Goal: Task Accomplishment & Management: Use online tool/utility

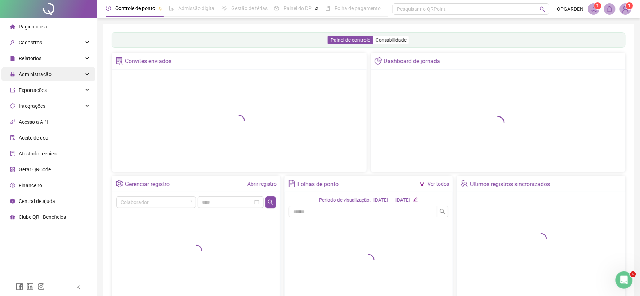
click at [78, 73] on div "Administração" at bounding box center [48, 74] width 94 height 14
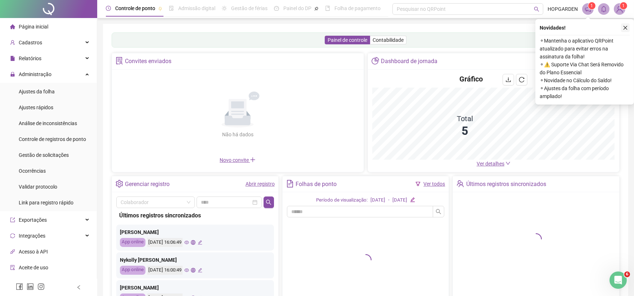
click at [626, 26] on icon "close" at bounding box center [625, 27] width 5 height 5
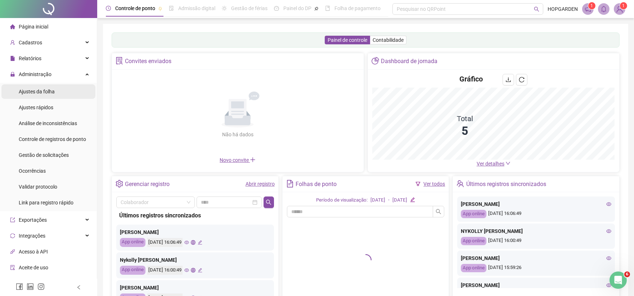
click at [57, 91] on li "Ajustes da folha" at bounding box center [48, 91] width 94 height 14
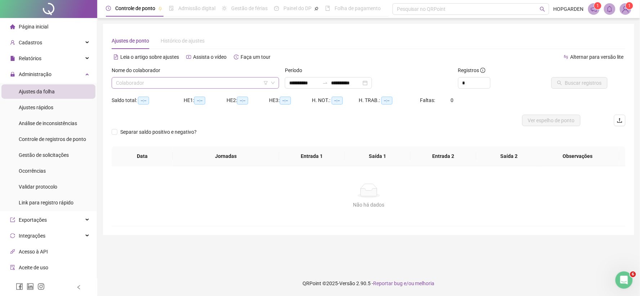
click at [220, 83] on input "search" at bounding box center [192, 82] width 152 height 11
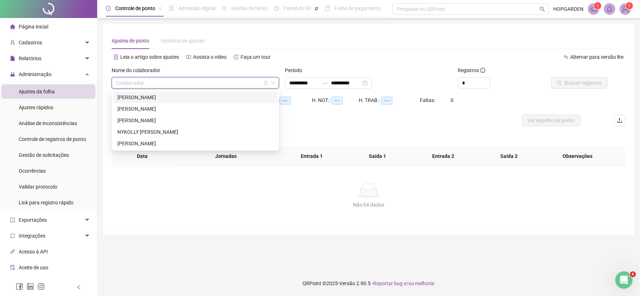
type input "**********"
click at [150, 132] on div "NYKOLLY [PERSON_NAME]" at bounding box center [195, 132] width 156 height 8
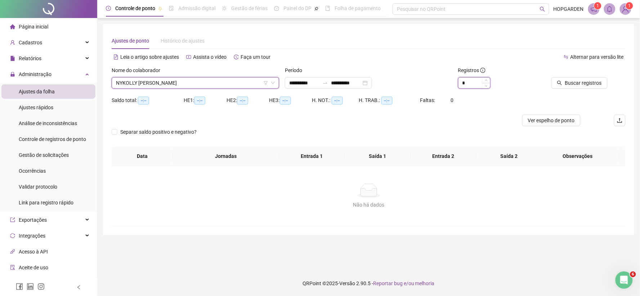
click at [471, 86] on input "*" at bounding box center [475, 82] width 32 height 11
click at [472, 84] on input "*" at bounding box center [475, 82] width 32 height 11
click at [473, 80] on input "*" at bounding box center [475, 82] width 32 height 11
click at [471, 86] on input "*" at bounding box center [475, 82] width 32 height 11
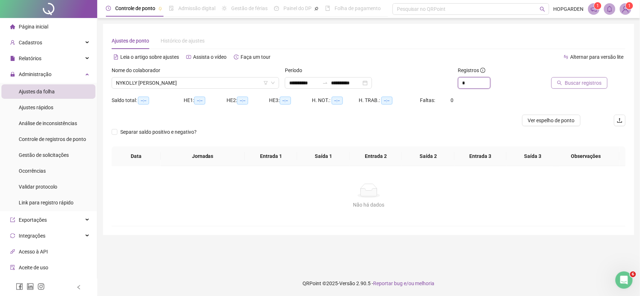
type input "*"
click at [592, 85] on span "Buscar registros" at bounding box center [583, 83] width 37 height 8
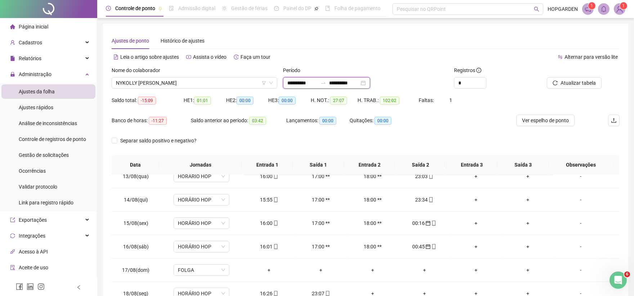
click at [316, 83] on input "**********" at bounding box center [302, 83] width 30 height 8
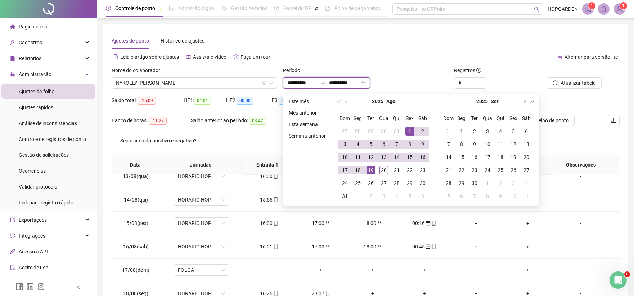
click at [316, 83] on input "**********" at bounding box center [302, 83] width 30 height 8
type input "**********"
click at [409, 127] on div "1" at bounding box center [410, 131] width 9 height 9
click at [371, 170] on div "19" at bounding box center [371, 170] width 9 height 9
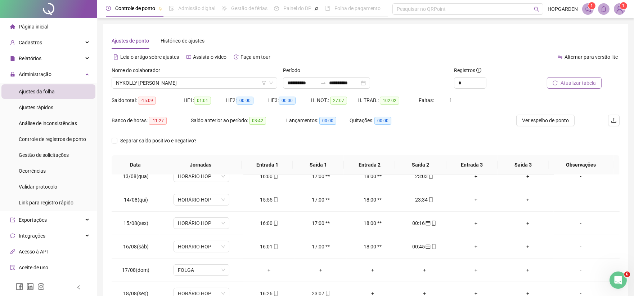
click at [567, 84] on span "Atualizar tabela" at bounding box center [578, 83] width 35 height 8
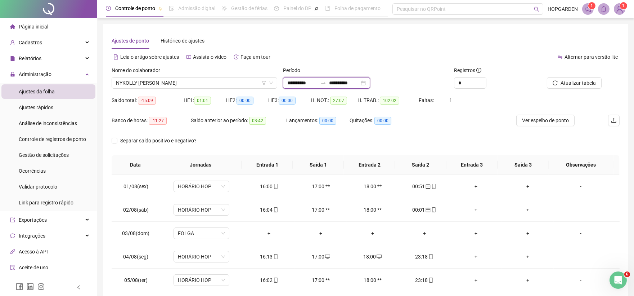
click at [357, 83] on input "**********" at bounding box center [344, 83] width 30 height 8
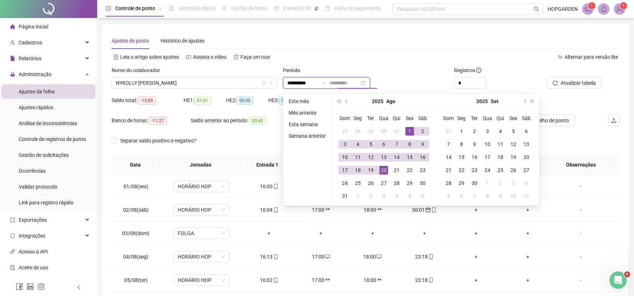
type input "**********"
click at [386, 167] on div "20" at bounding box center [384, 170] width 9 height 9
type input "**********"
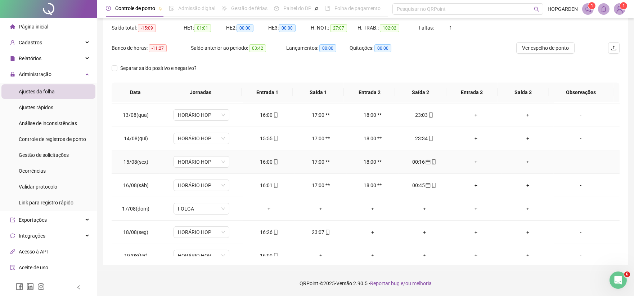
scroll to position [292, 0]
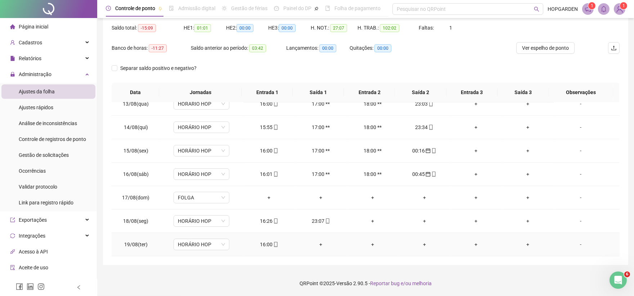
click at [423, 241] on div "+" at bounding box center [425, 244] width 40 height 8
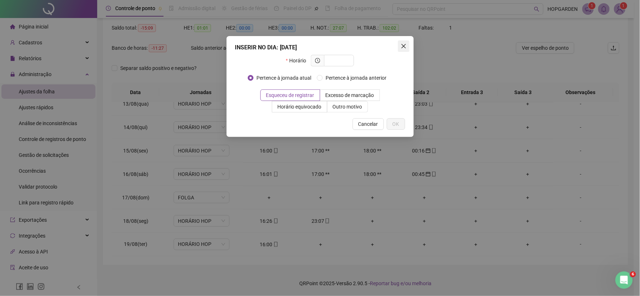
click at [406, 44] on icon "close" at bounding box center [404, 46] width 6 height 6
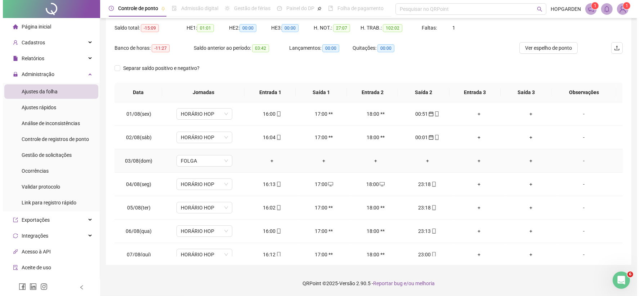
scroll to position [0, 0]
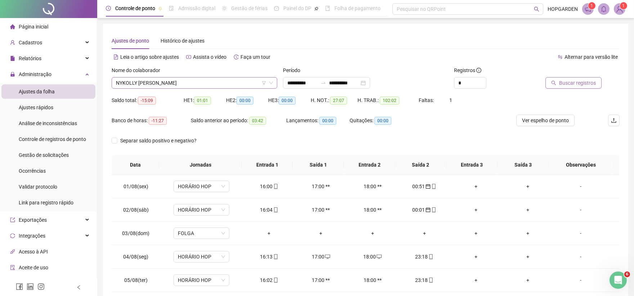
click at [211, 79] on span "NYKOLLY [PERSON_NAME]" at bounding box center [194, 82] width 157 height 11
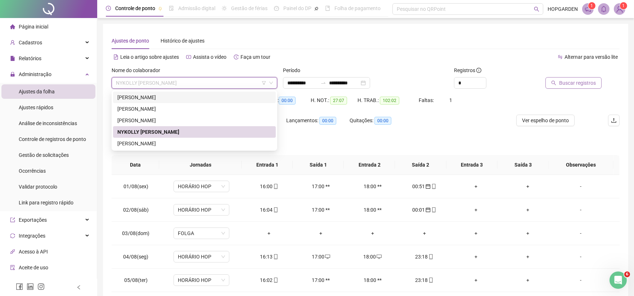
click at [176, 100] on div "[PERSON_NAME]" at bounding box center [194, 97] width 154 height 8
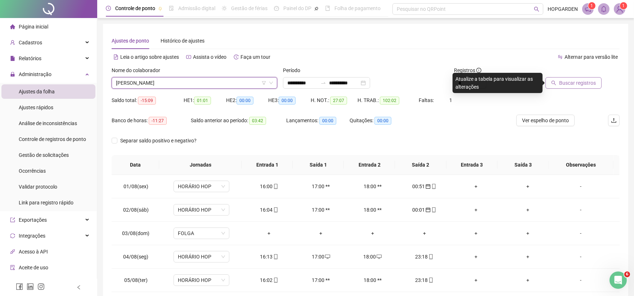
click at [593, 82] on span "Buscar registros" at bounding box center [578, 83] width 37 height 8
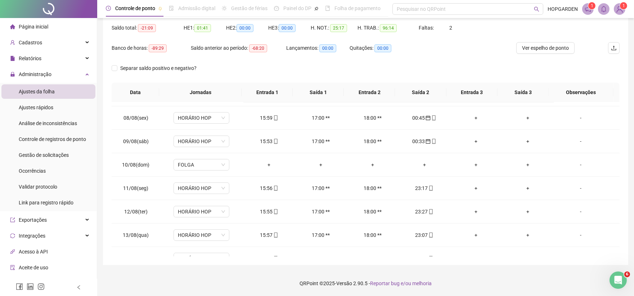
scroll to position [315, 0]
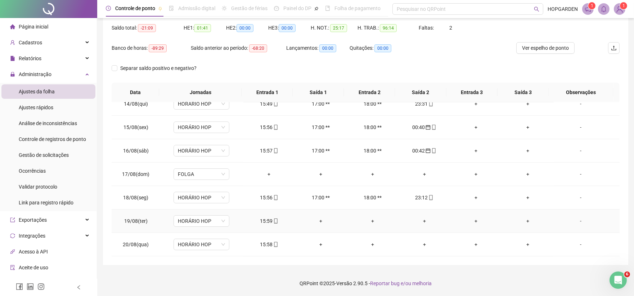
click at [424, 218] on div "+" at bounding box center [425, 221] width 40 height 8
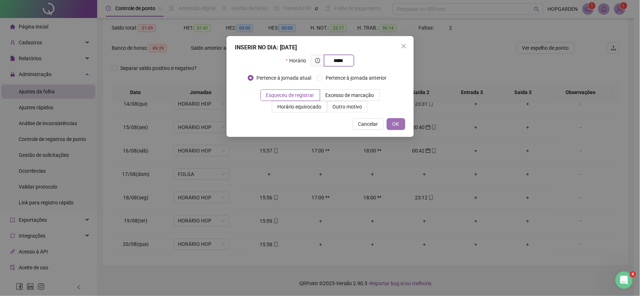
type input "*****"
click at [397, 123] on span "OK" at bounding box center [396, 124] width 7 height 8
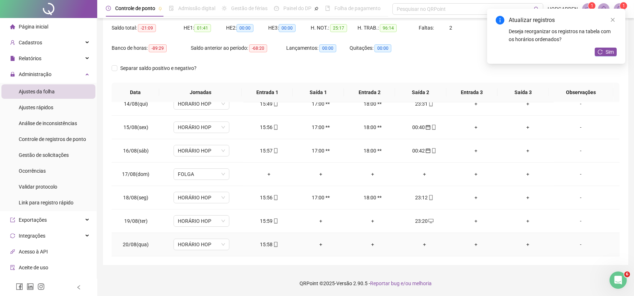
click at [423, 246] on div "+" at bounding box center [425, 244] width 40 height 8
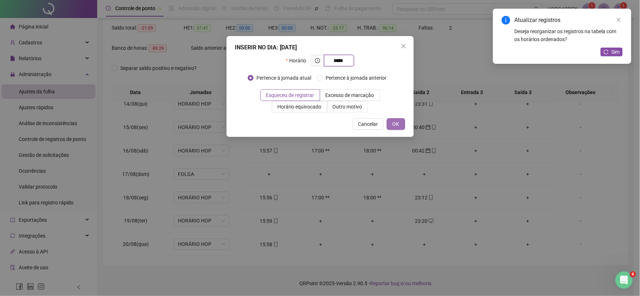
type input "*****"
click at [396, 125] on span "OK" at bounding box center [396, 124] width 7 height 8
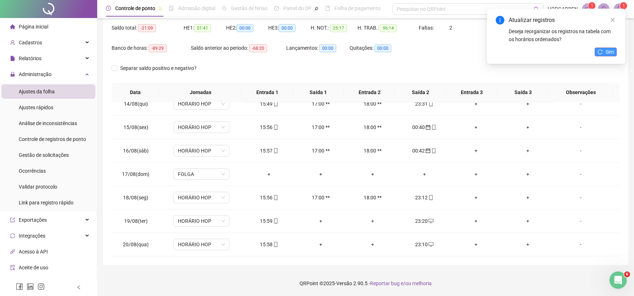
click at [603, 49] on button "Sim" at bounding box center [606, 52] width 22 height 9
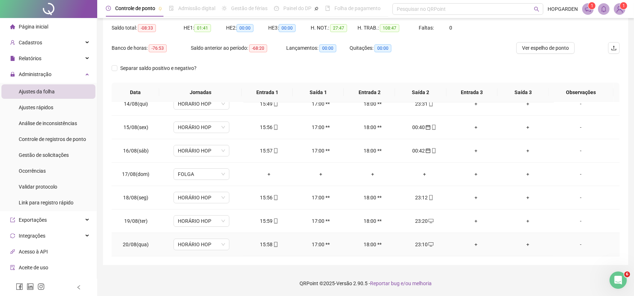
click at [429, 244] on icon "desktop" at bounding box center [431, 244] width 5 height 5
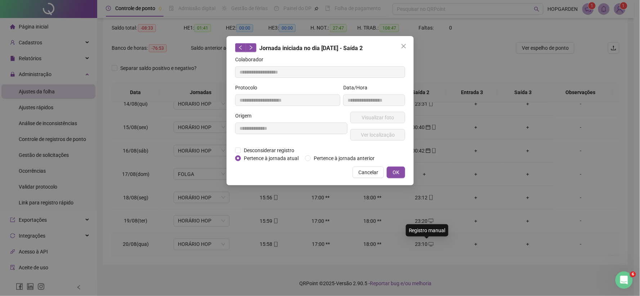
type input "**********"
click at [278, 144] on div "**********" at bounding box center [291, 129] width 115 height 35
click at [277, 149] on span "Desconsiderar registro" at bounding box center [269, 150] width 56 height 8
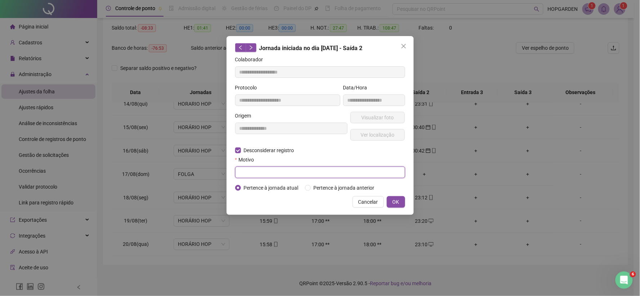
click at [326, 172] on input "text" at bounding box center [320, 172] width 170 height 12
type input "****"
click at [393, 207] on button "OK" at bounding box center [396, 202] width 18 height 12
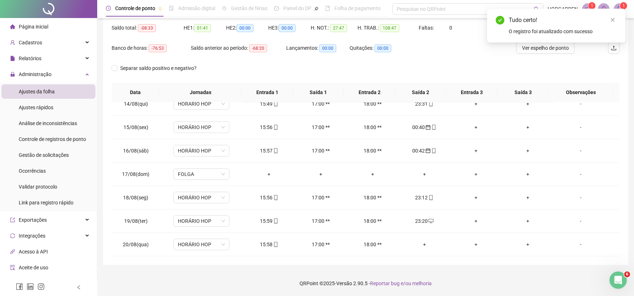
scroll to position [32, 0]
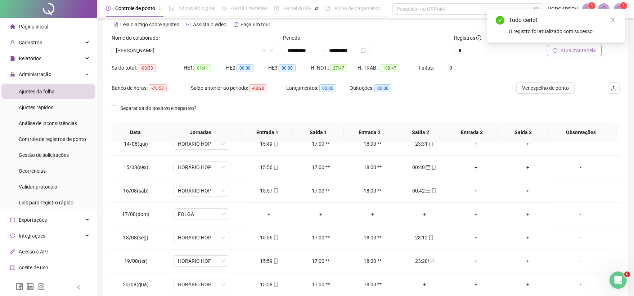
click at [570, 56] on button "Atualizar tabela" at bounding box center [574, 51] width 55 height 12
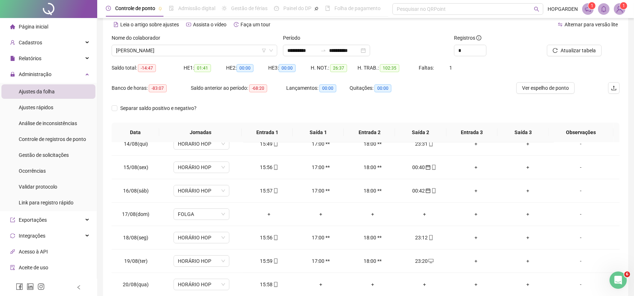
scroll to position [72, 0]
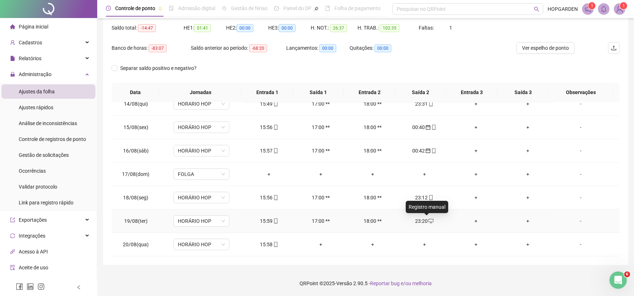
click at [429, 220] on icon "desktop" at bounding box center [431, 220] width 5 height 5
type input "**********"
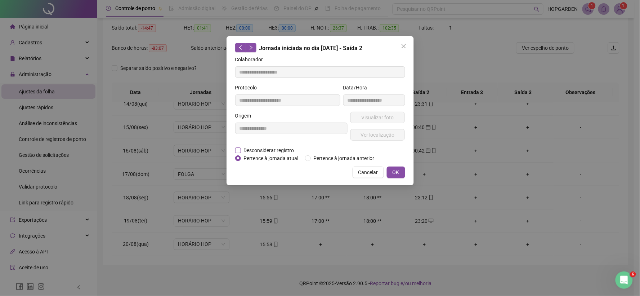
click at [271, 150] on span "Desconsiderar registro" at bounding box center [269, 150] width 56 height 8
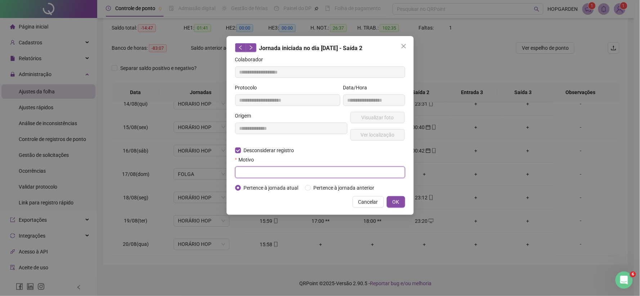
click at [363, 174] on input "text" at bounding box center [320, 172] width 170 height 12
type input "****"
click at [401, 202] on button "OK" at bounding box center [396, 202] width 18 height 12
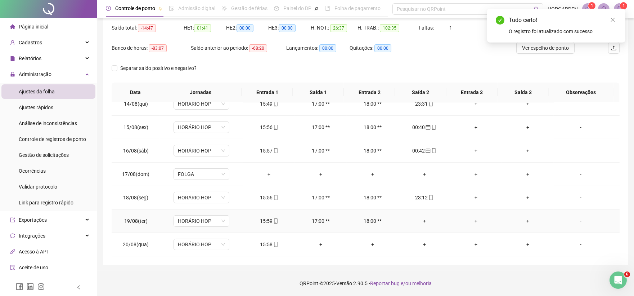
click at [419, 221] on div "+" at bounding box center [425, 221] width 40 height 8
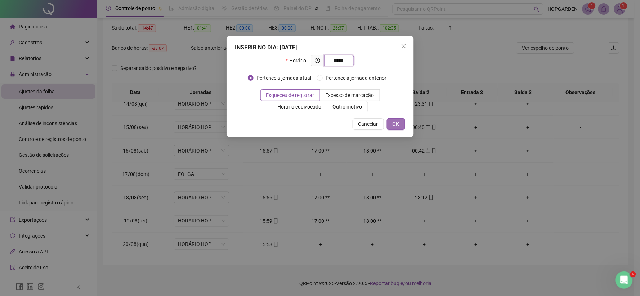
type input "*****"
click at [399, 127] on span "OK" at bounding box center [396, 124] width 7 height 8
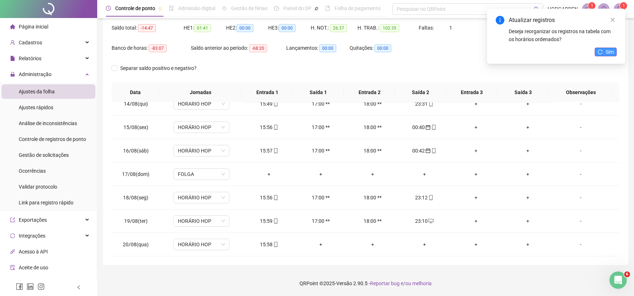
click at [599, 53] on icon "reload" at bounding box center [600, 51] width 5 height 5
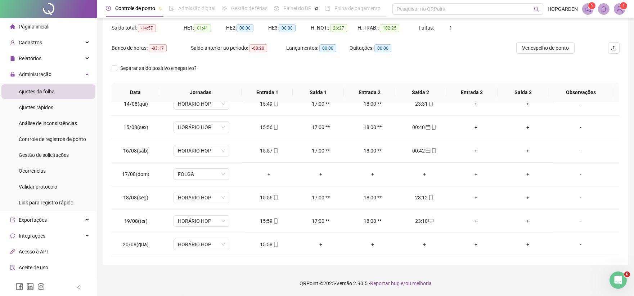
scroll to position [0, 0]
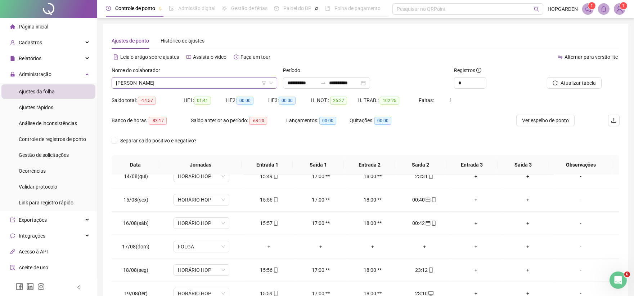
click at [202, 84] on span "[PERSON_NAME]" at bounding box center [194, 82] width 157 height 11
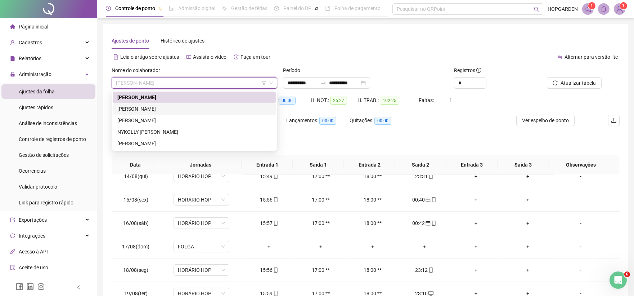
click at [171, 111] on div "[PERSON_NAME]" at bounding box center [194, 109] width 154 height 8
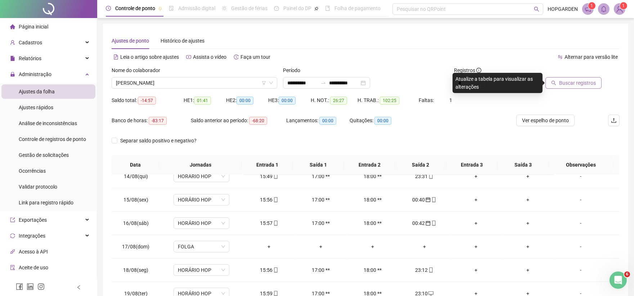
click at [568, 84] on span "Buscar registros" at bounding box center [578, 83] width 37 height 8
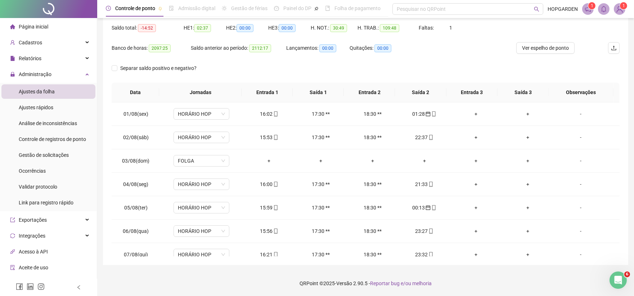
scroll to position [32, 0]
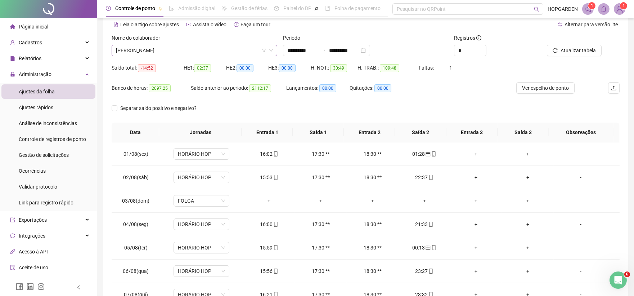
click at [213, 53] on span "[PERSON_NAME]" at bounding box center [194, 50] width 157 height 11
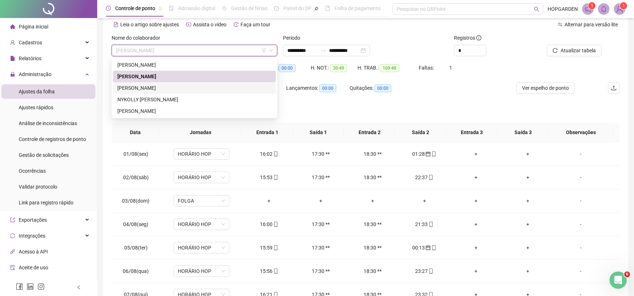
click at [199, 89] on div "[PERSON_NAME]" at bounding box center [194, 88] width 154 height 8
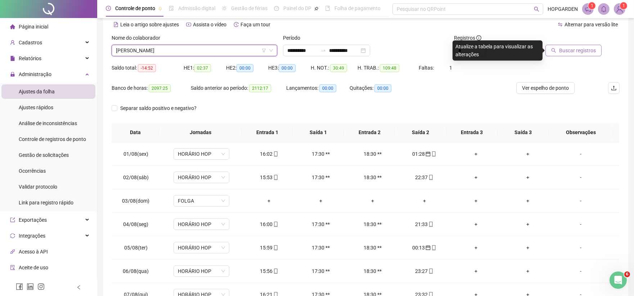
click at [571, 45] on button "Buscar registros" at bounding box center [574, 51] width 56 height 12
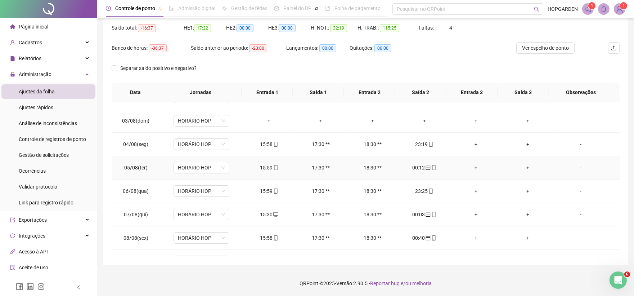
scroll to position [0, 0]
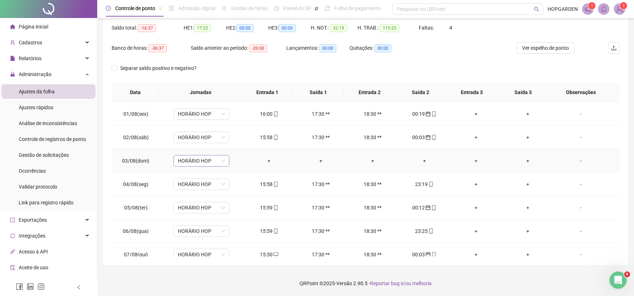
click at [218, 157] on span "HORÁRIO HOP" at bounding box center [201, 160] width 47 height 11
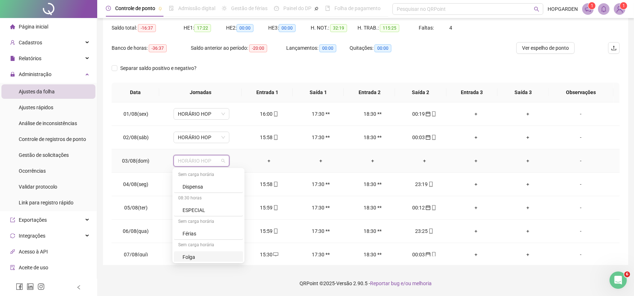
click at [206, 254] on div "Folga" at bounding box center [211, 257] width 56 height 8
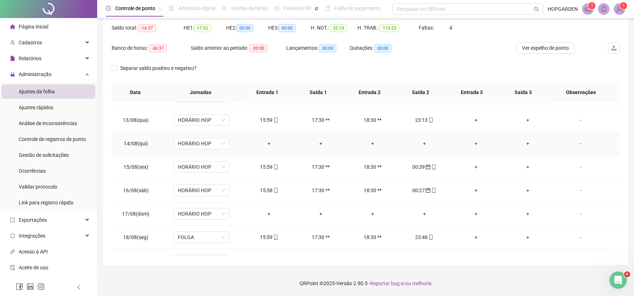
scroll to position [315, 0]
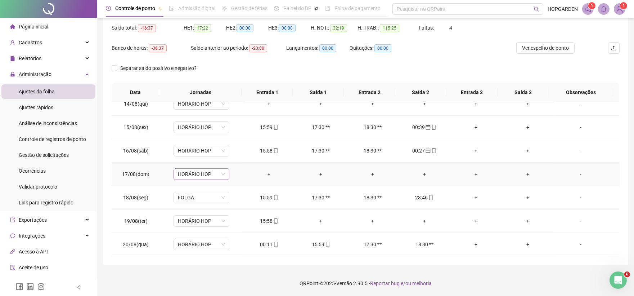
click at [217, 175] on span "HORÁRIO HOP" at bounding box center [201, 174] width 47 height 11
click at [204, 269] on div "Folga" at bounding box center [211, 270] width 56 height 8
click at [216, 197] on span "FOLGA" at bounding box center [201, 197] width 47 height 11
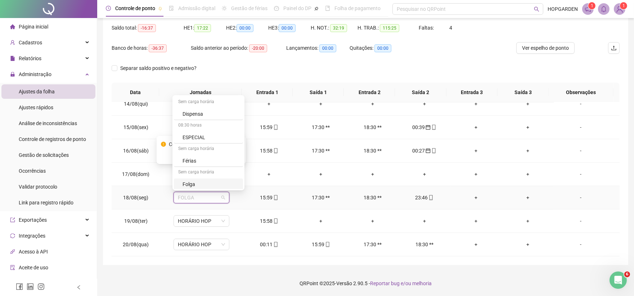
scroll to position [142, 0]
click at [216, 158] on div "HORÁRIO HOP" at bounding box center [211, 159] width 56 height 8
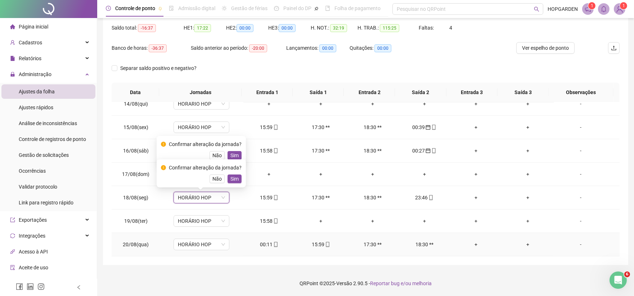
click at [274, 245] on icon "mobile" at bounding box center [275, 244] width 5 height 5
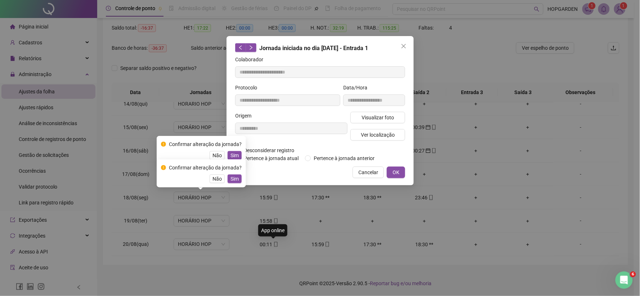
type input "**********"
click at [321, 160] on span "Pertence à jornada anterior" at bounding box center [344, 158] width 67 height 8
click at [400, 171] on button "OK" at bounding box center [396, 172] width 18 height 12
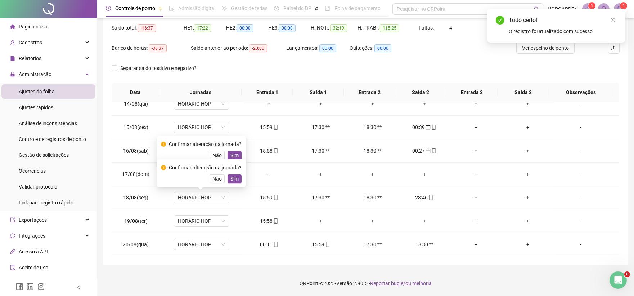
scroll to position [32, 0]
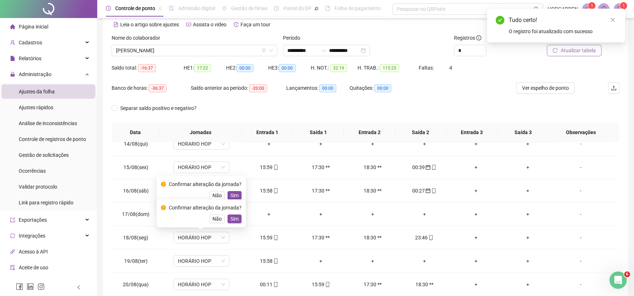
click at [583, 52] on span "Atualizar tabela" at bounding box center [578, 50] width 35 height 8
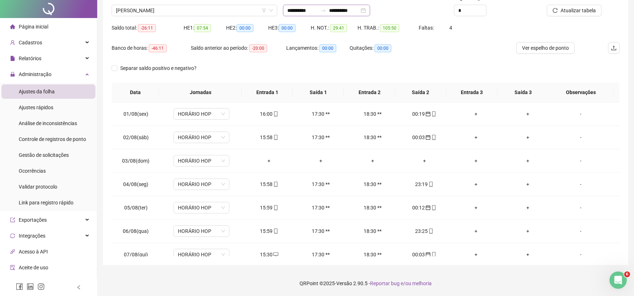
scroll to position [0, 0]
